Goal: Contribute content

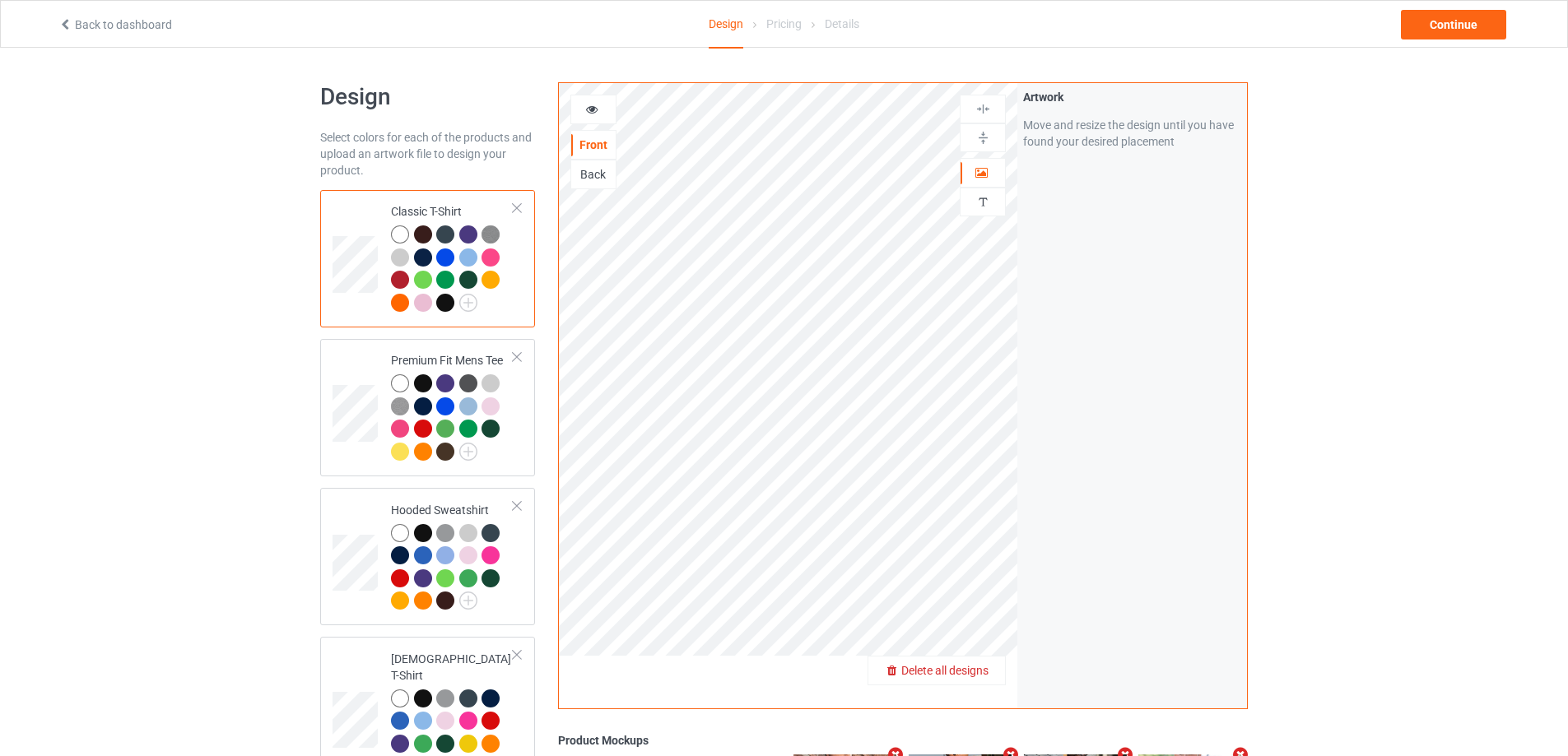
click at [976, 669] on span "Delete all designs" at bounding box center [945, 670] width 88 height 13
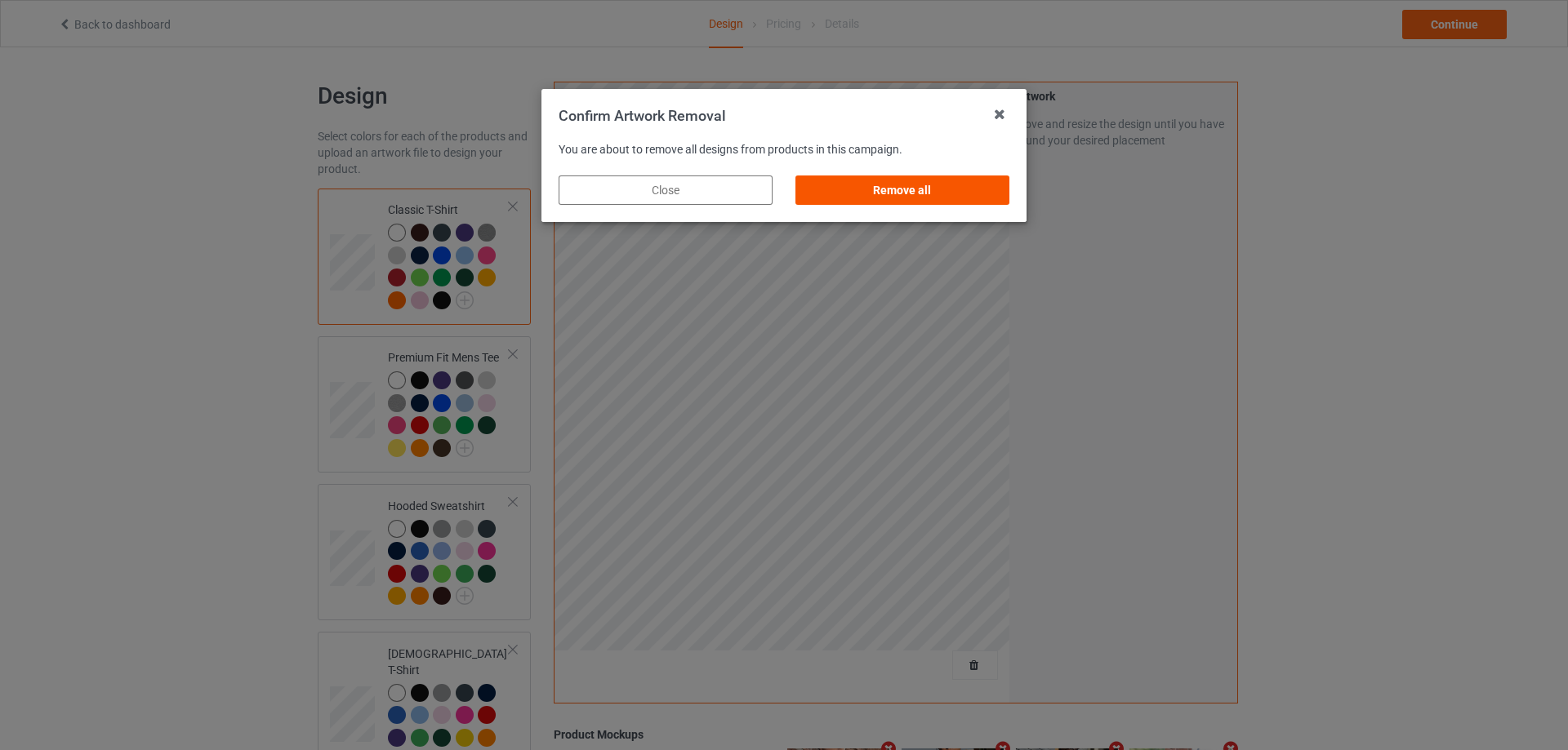
click at [965, 186] on div "Remove all" at bounding box center [902, 190] width 214 height 29
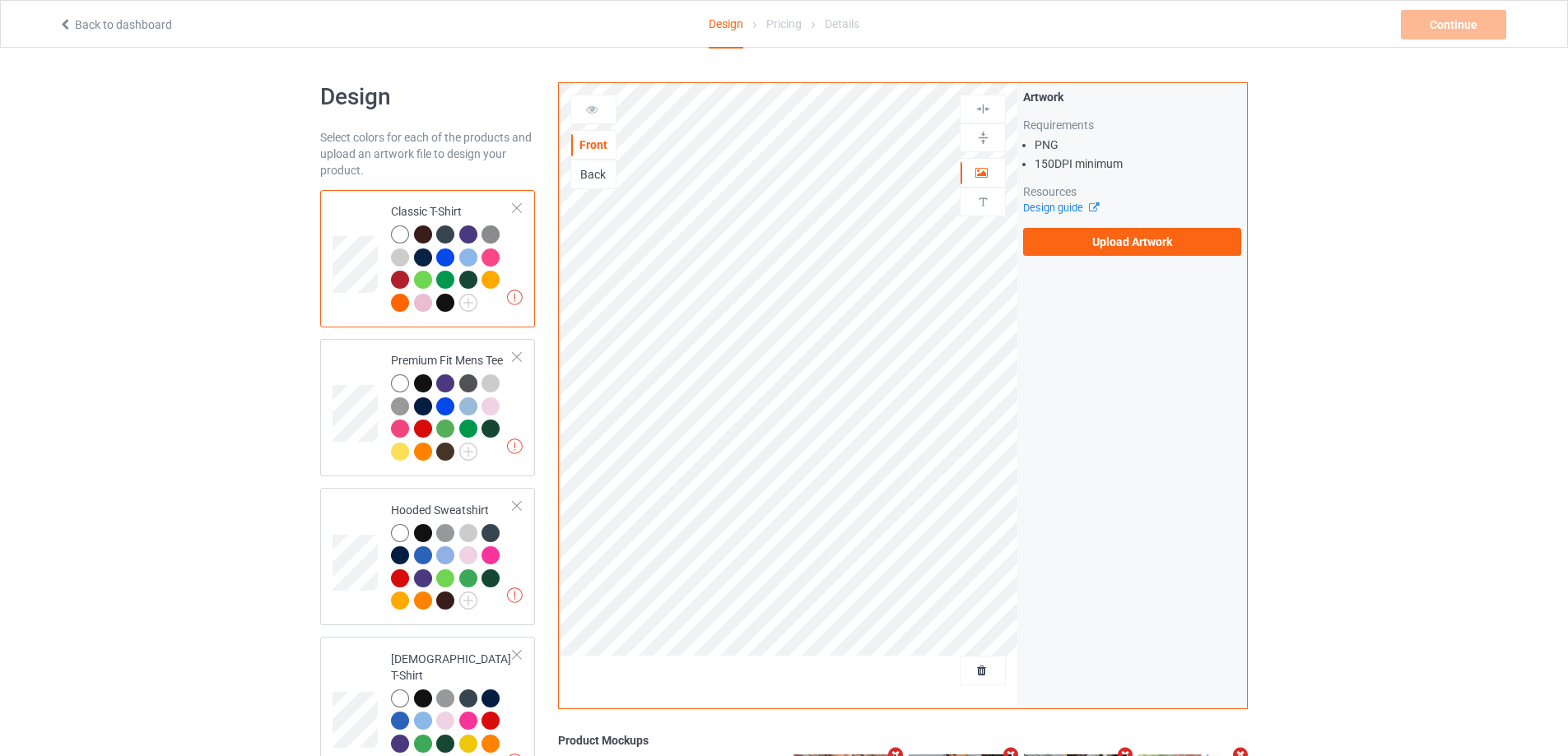
click at [1076, 256] on div "Artwork Requirements PNG 150 DPI minimum Resources Design guide Upload Artwork" at bounding box center [1132, 172] width 230 height 179
click at [1086, 244] on label "Upload Artwork" at bounding box center [1132, 242] width 218 height 28
click at [0, 0] on input "Upload Artwork" at bounding box center [0, 0] width 0 height 0
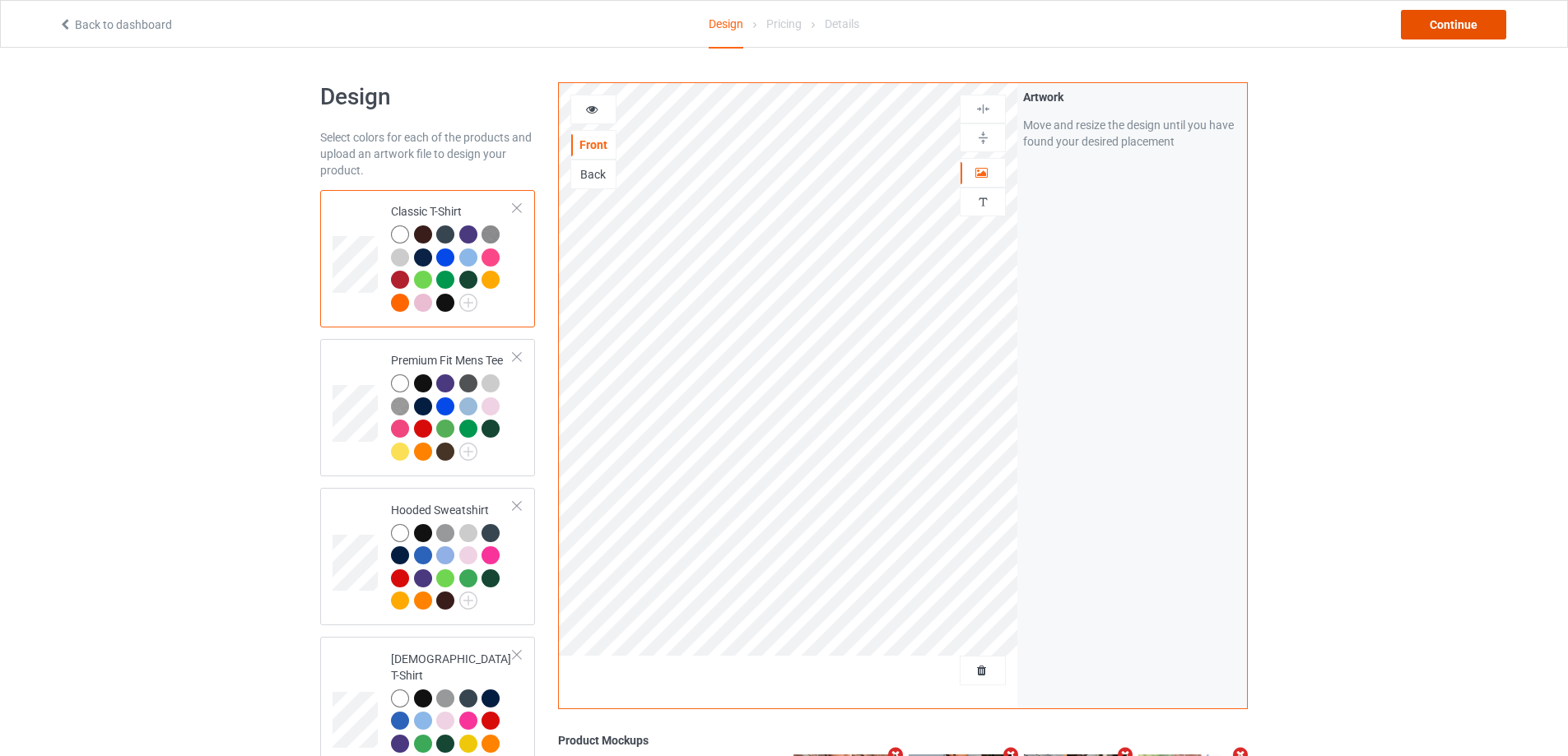
click at [1473, 12] on div "Continue" at bounding box center [1454, 24] width 105 height 29
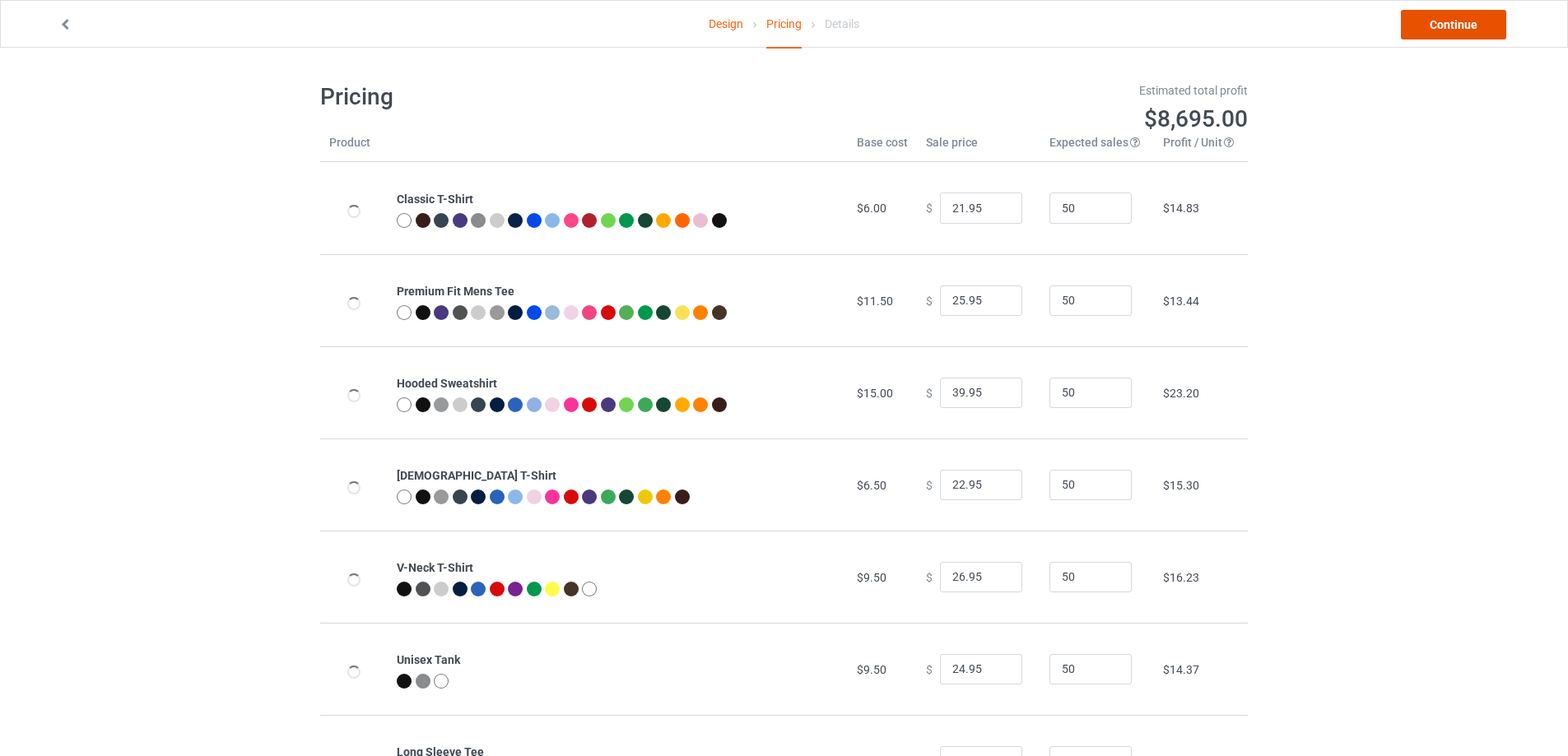
click at [1472, 16] on link "Continue" at bounding box center [1454, 24] width 105 height 29
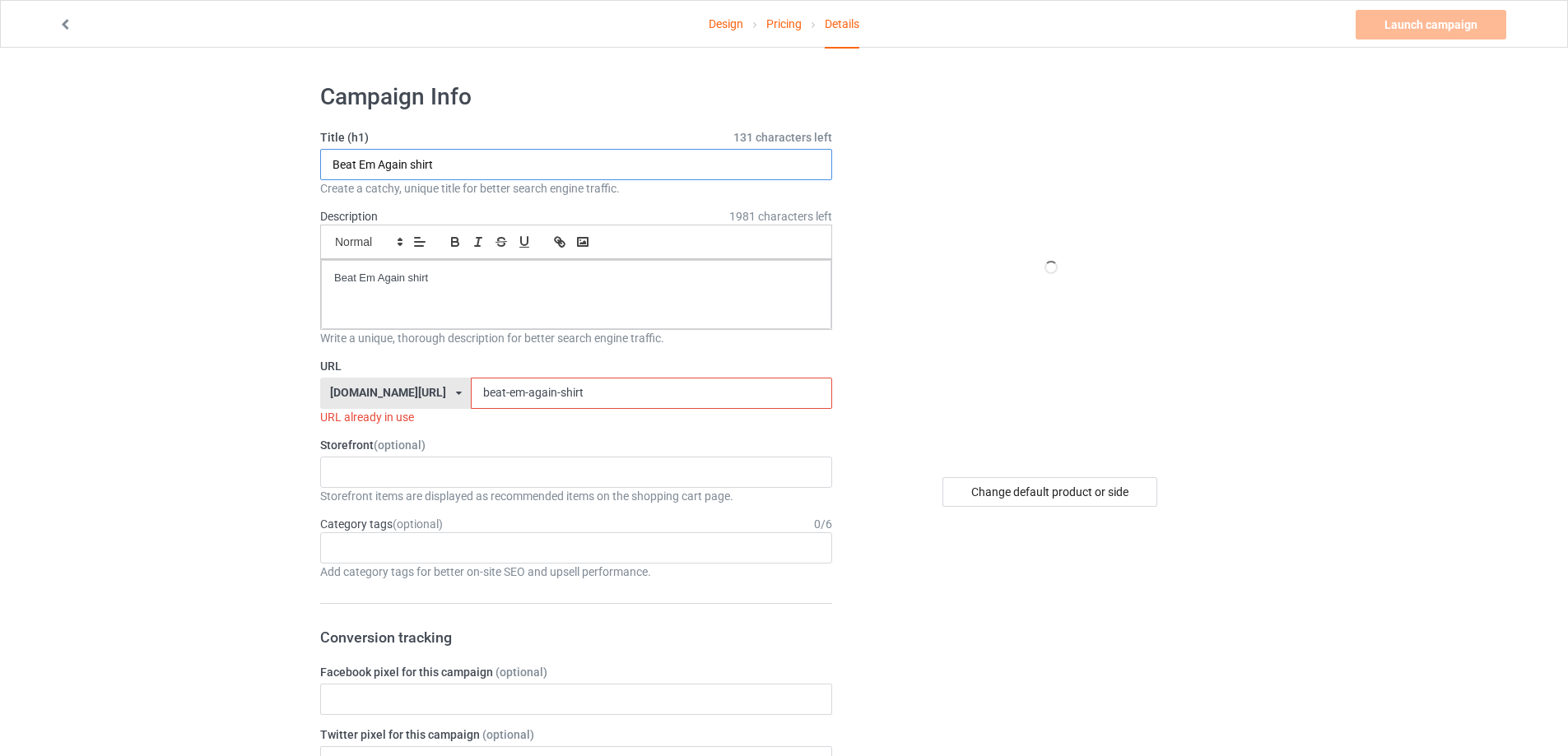
drag, startPoint x: 175, startPoint y: 166, endPoint x: 169, endPoint y: 171, distance: 7.8
paste input "Huzzah Frog Knight"
type input "Huzzah Frog Knight shirt"
drag, startPoint x: 431, startPoint y: 272, endPoint x: 220, endPoint y: 292, distance: 211.9
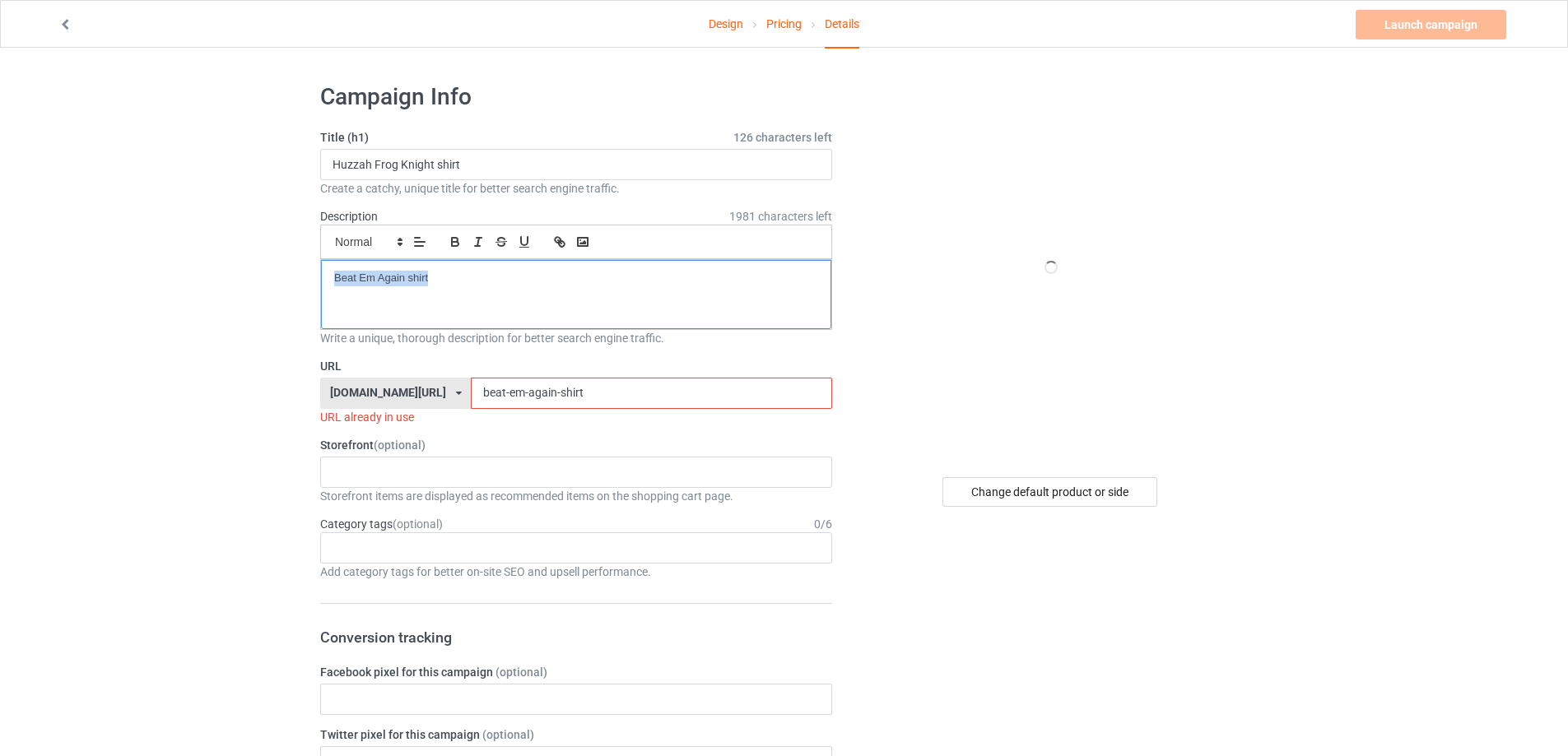
paste div
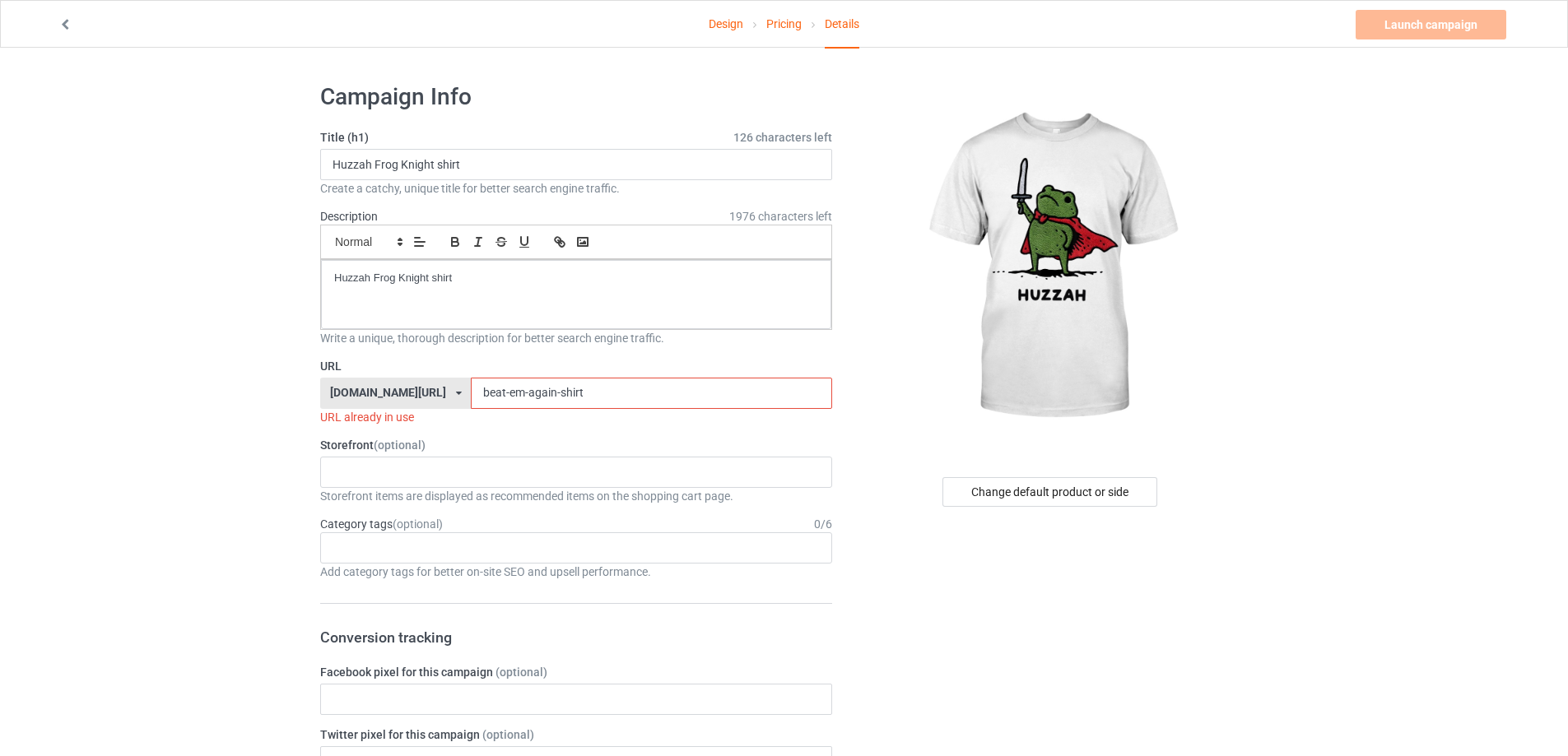
paste input "huzzah-frog-knight"
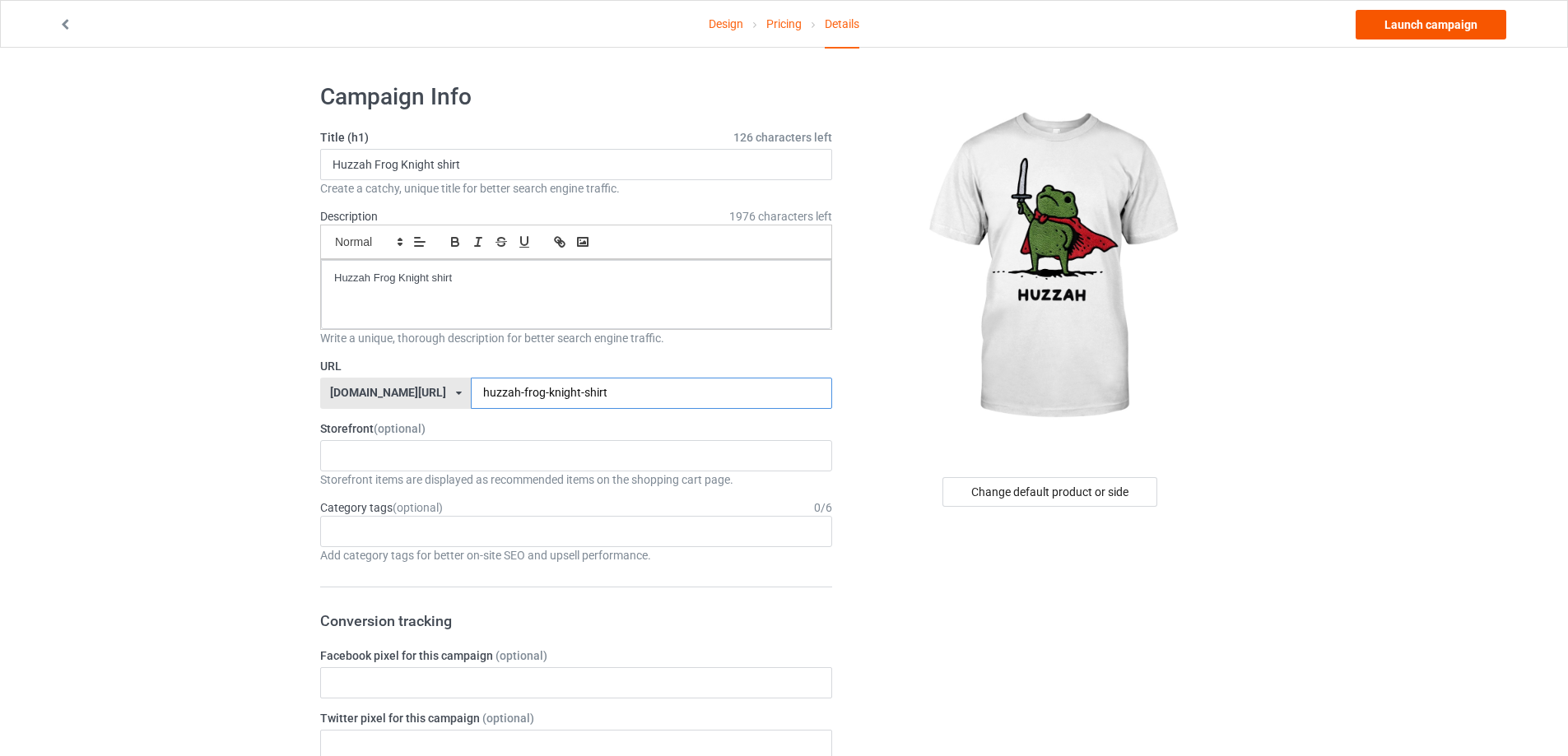
type input "huzzah-frog-knight-shirt"
click at [1394, 29] on link "Launch campaign" at bounding box center [1431, 24] width 151 height 29
